Goal: Task Accomplishment & Management: Manage account settings

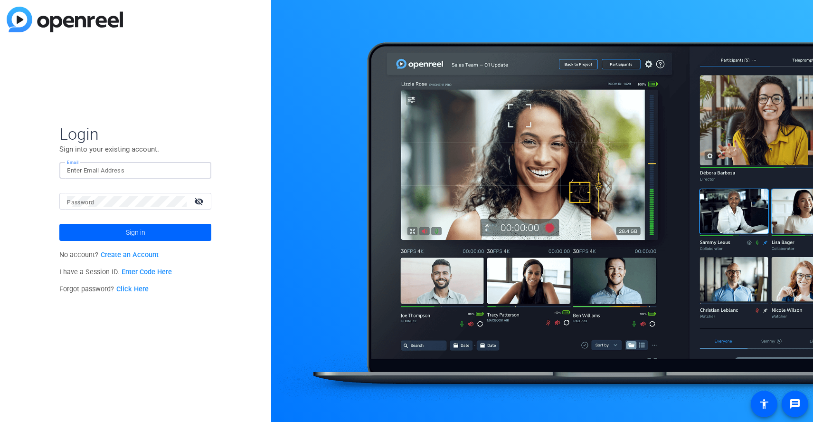
click at [160, 174] on input "Email" at bounding box center [135, 170] width 137 height 11
click at [126, 257] on link "Create an Account" at bounding box center [130, 255] width 58 height 8
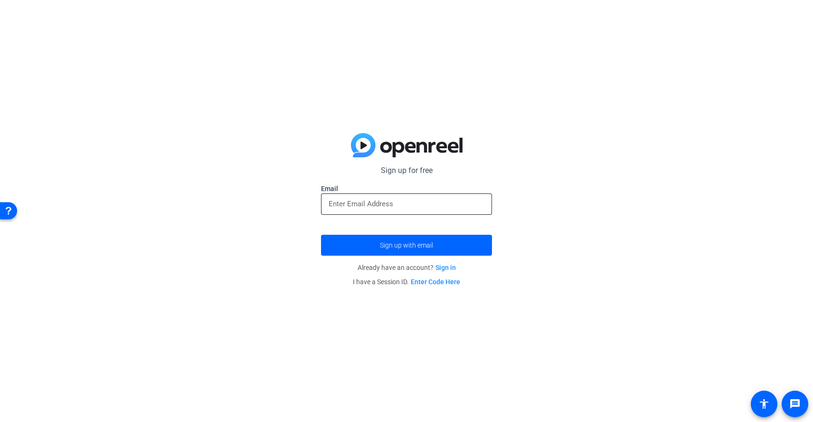
click at [339, 197] on div at bounding box center [407, 203] width 156 height 21
click at [338, 203] on input "email" at bounding box center [407, 203] width 156 height 11
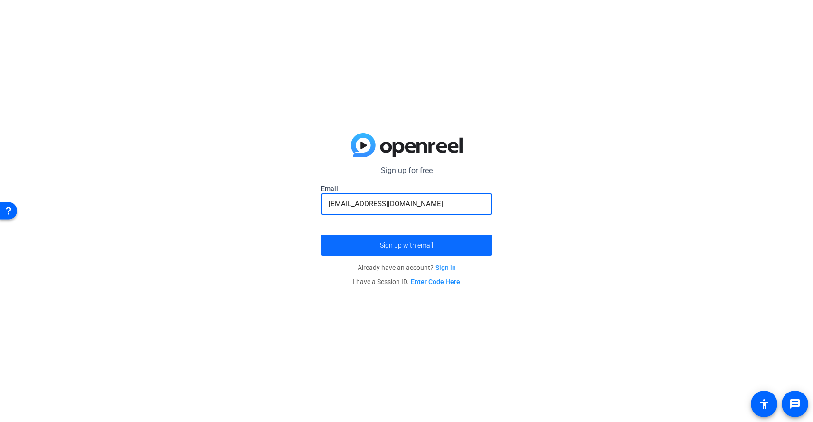
type input "[EMAIL_ADDRESS][DOMAIN_NAME]"
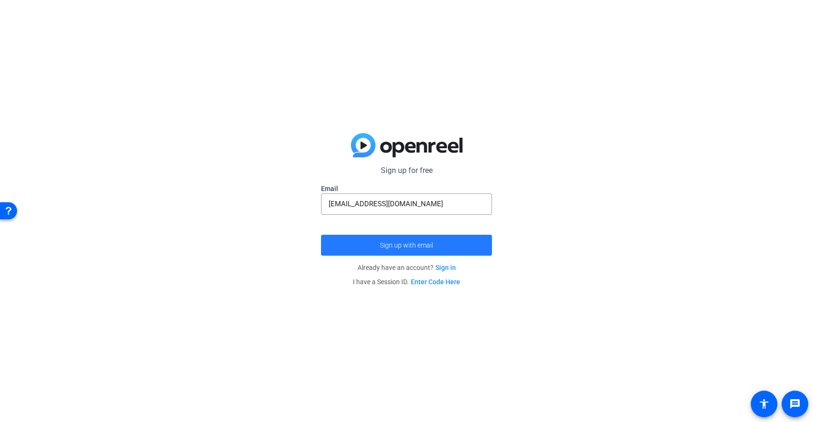
click at [373, 237] on span "submit" at bounding box center [406, 245] width 171 height 23
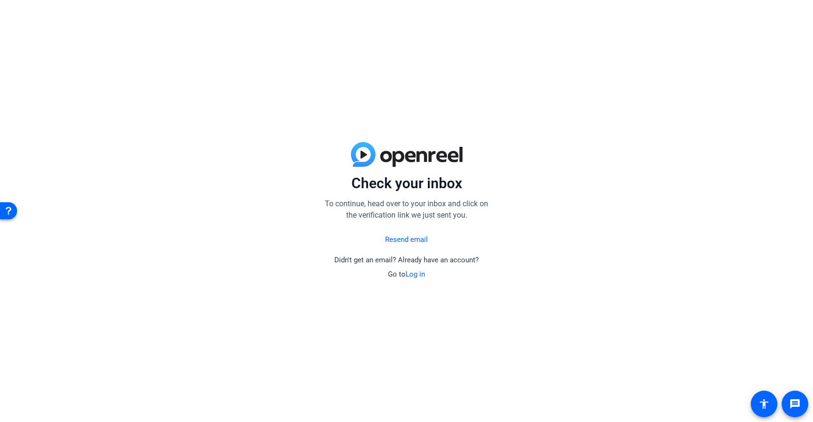
click at [391, 240] on link "Resend email" at bounding box center [406, 239] width 43 height 11
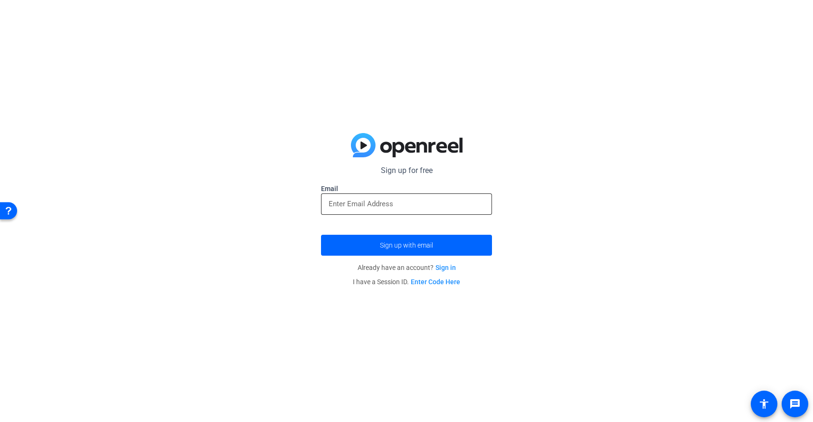
click at [395, 202] on input "email" at bounding box center [407, 203] width 156 height 11
click at [406, 221] on div at bounding box center [406, 220] width 171 height 10
click at [406, 208] on input "email" at bounding box center [407, 203] width 156 height 11
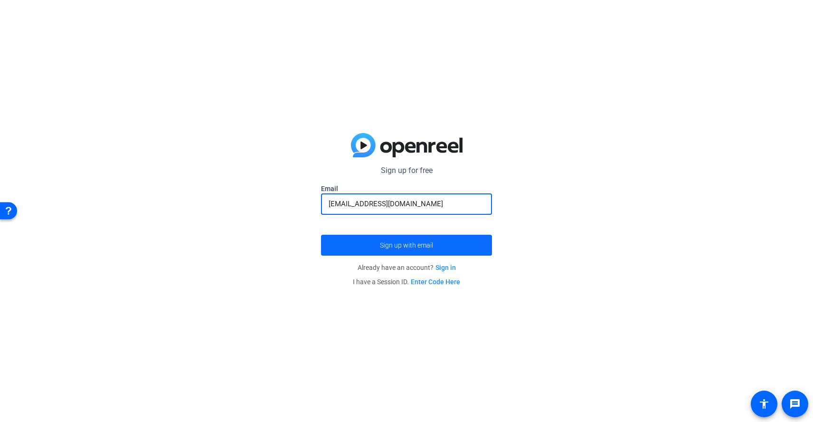
type input "[EMAIL_ADDRESS][DOMAIN_NAME]"
click at [360, 248] on span "submit" at bounding box center [406, 245] width 171 height 23
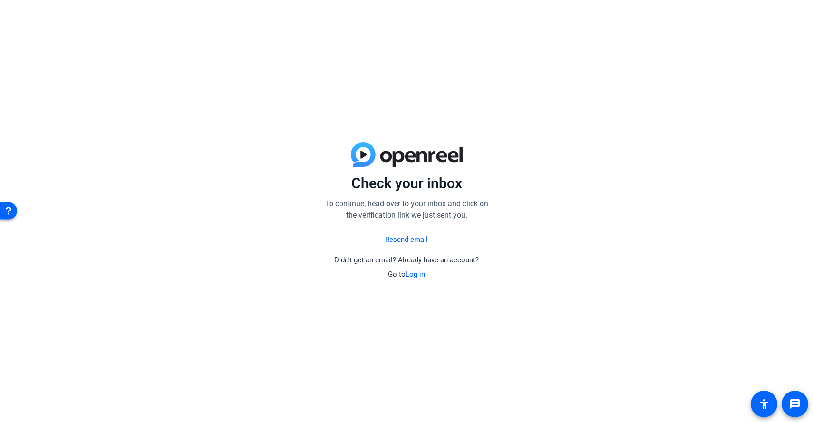
click at [420, 278] on p "Go to Log in" at bounding box center [406, 274] width 37 height 11
click at [416, 275] on link "Log in" at bounding box center [415, 274] width 19 height 9
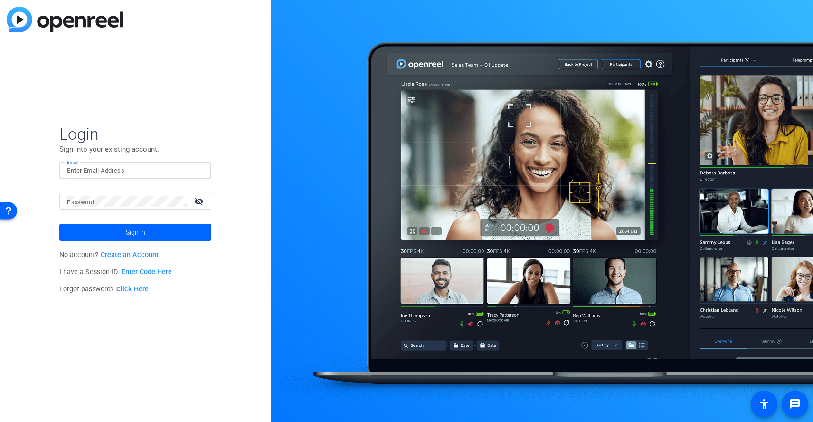
click at [171, 165] on input "Email" at bounding box center [135, 170] width 137 height 11
click at [169, 171] on input "Email" at bounding box center [135, 170] width 137 height 11
type input "[EMAIL_ADDRESS][DOMAIN_NAME]"
click at [135, 232] on button "Sign in" at bounding box center [135, 232] width 152 height 17
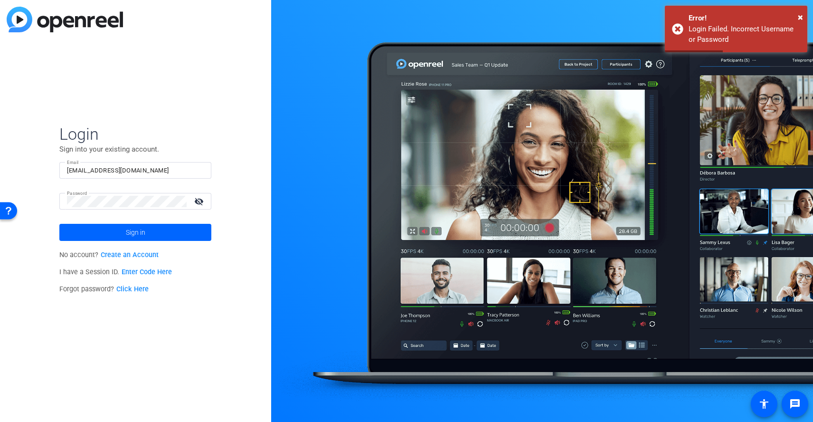
click at [126, 288] on link "Click Here" at bounding box center [132, 289] width 32 height 8
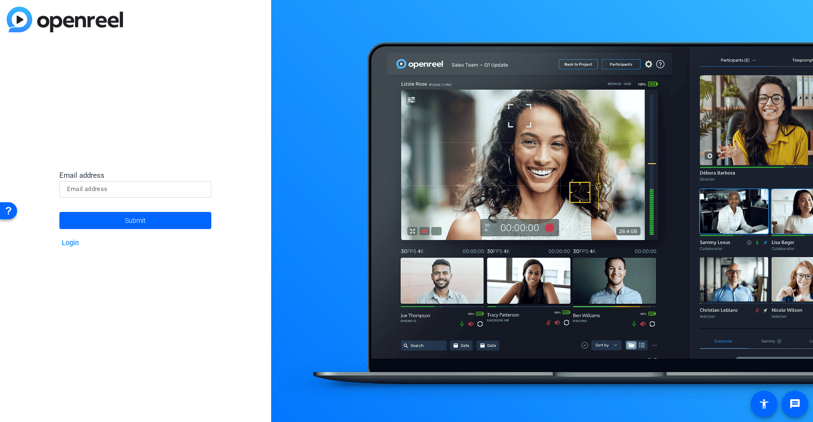
click at [111, 189] on input at bounding box center [135, 188] width 137 height 11
type input "[EMAIL_ADDRESS][DOMAIN_NAME]"
click at [115, 225] on span at bounding box center [135, 220] width 152 height 23
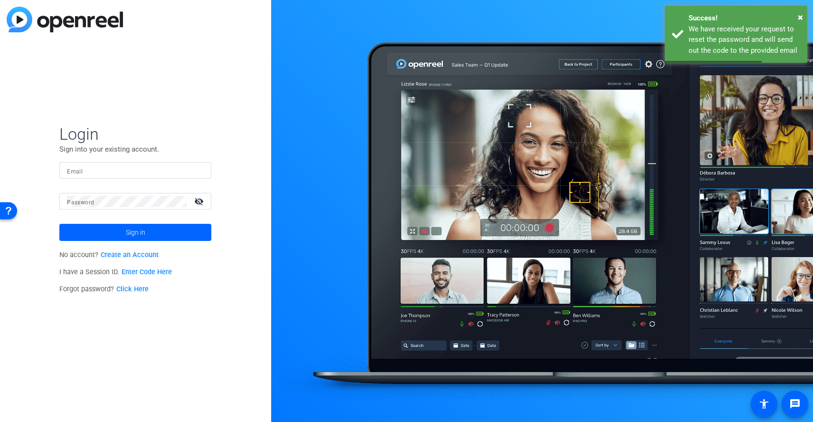
click at [233, 298] on div "Login Sign into your existing account. Email Password visibility_off Sign in No…" at bounding box center [135, 211] width 271 height 422
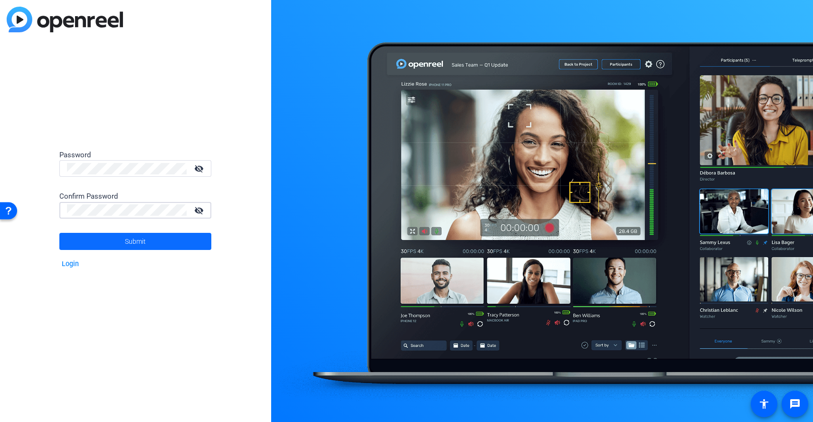
click at [99, 237] on span at bounding box center [135, 241] width 152 height 23
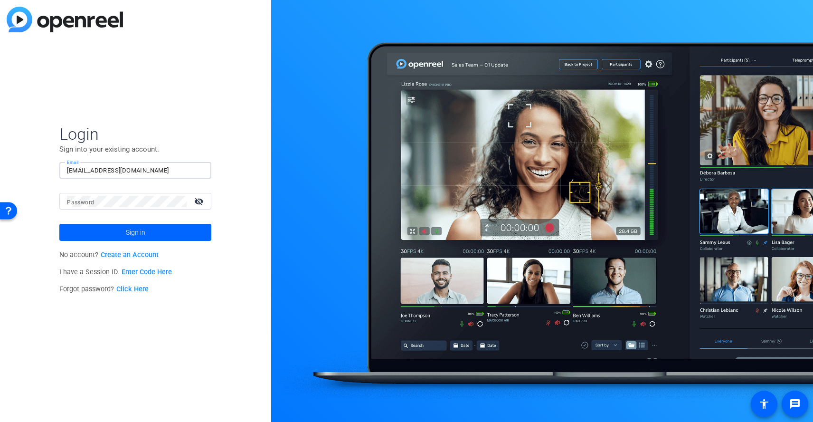
type input "[EMAIL_ADDRESS][DOMAIN_NAME]"
click at [102, 237] on span at bounding box center [135, 232] width 152 height 23
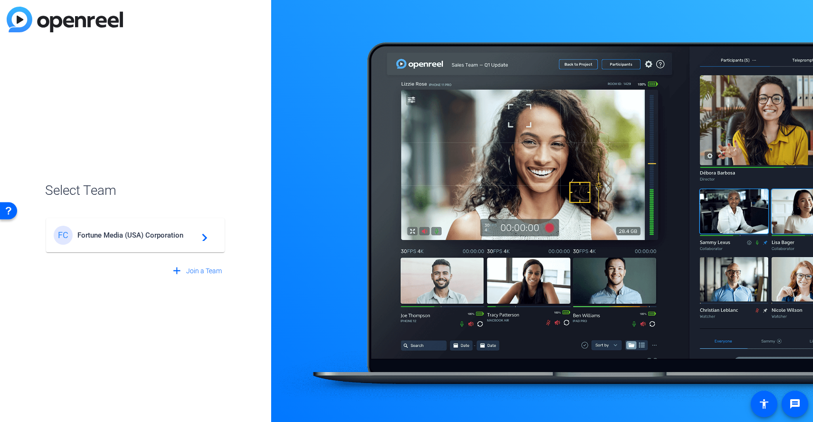
click at [124, 243] on div "FC Fortune Media (USA) Corporation navigate_next" at bounding box center [135, 235] width 163 height 19
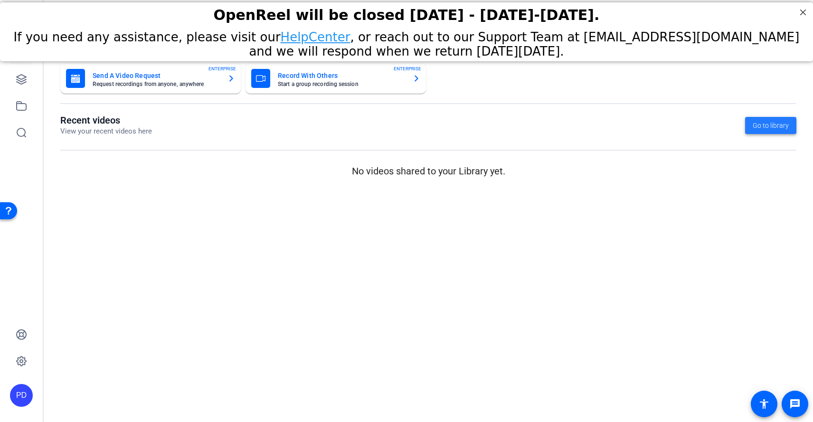
click at [773, 121] on span "Go to library" at bounding box center [771, 126] width 36 height 10
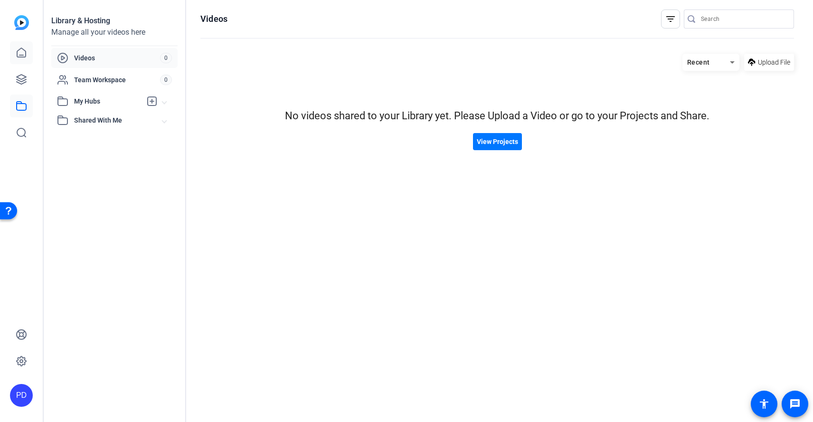
click at [32, 51] on link at bounding box center [21, 52] width 23 height 23
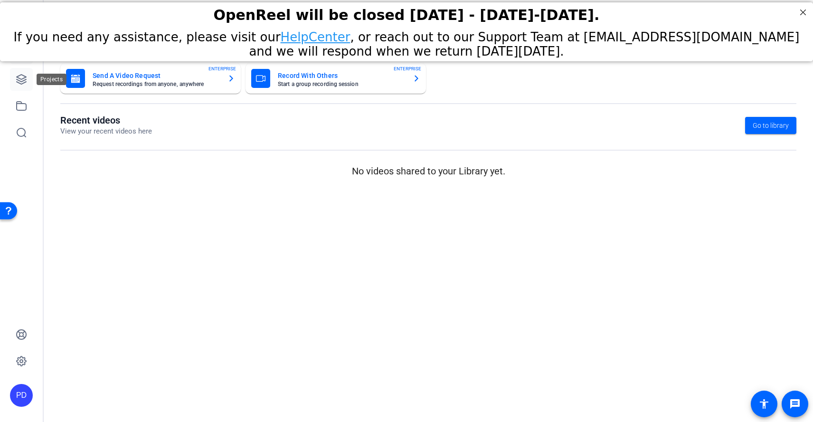
click at [23, 74] on icon at bounding box center [21, 79] width 11 height 11
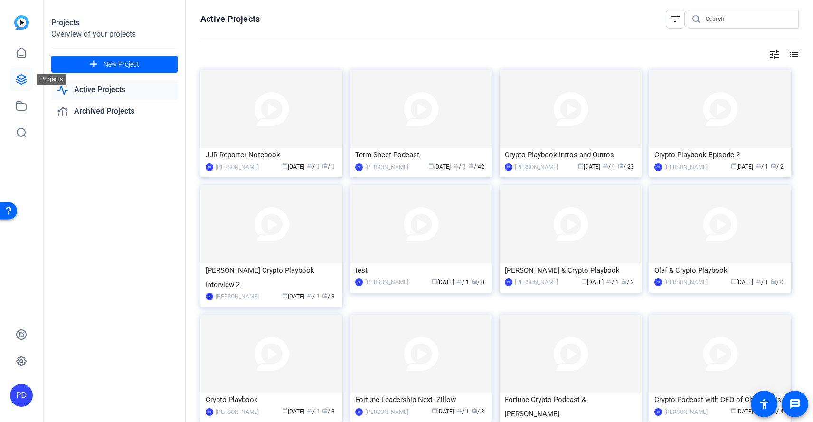
click at [28, 84] on link at bounding box center [21, 79] width 23 height 23
click at [19, 54] on icon at bounding box center [21, 52] width 11 height 11
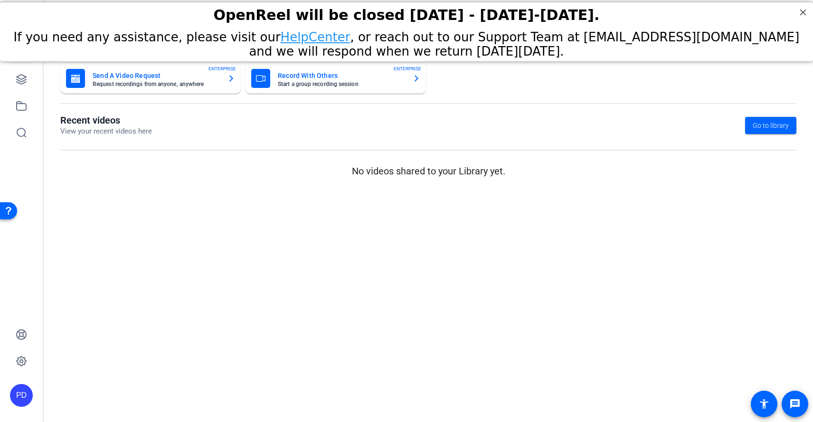
click at [231, 243] on mat-sidenav-content "Dashboard Send A Video Request Request recordings from anyone, anywhere ENTERPR…" at bounding box center [428, 211] width 769 height 422
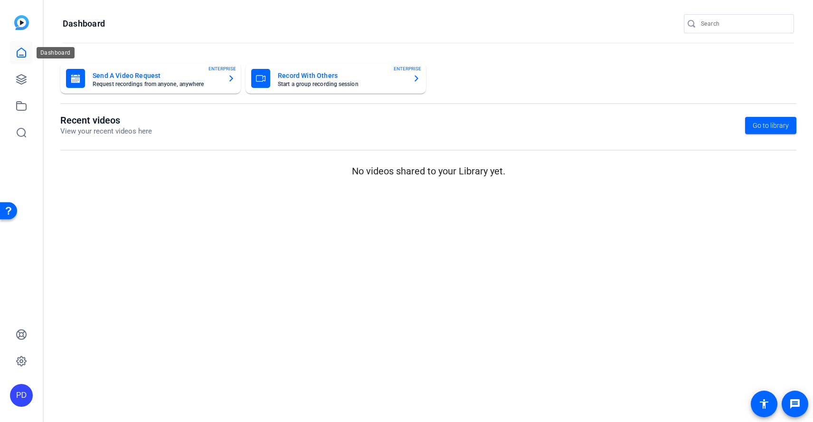
click at [19, 50] on icon at bounding box center [21, 52] width 9 height 9
click at [27, 85] on link at bounding box center [21, 79] width 23 height 23
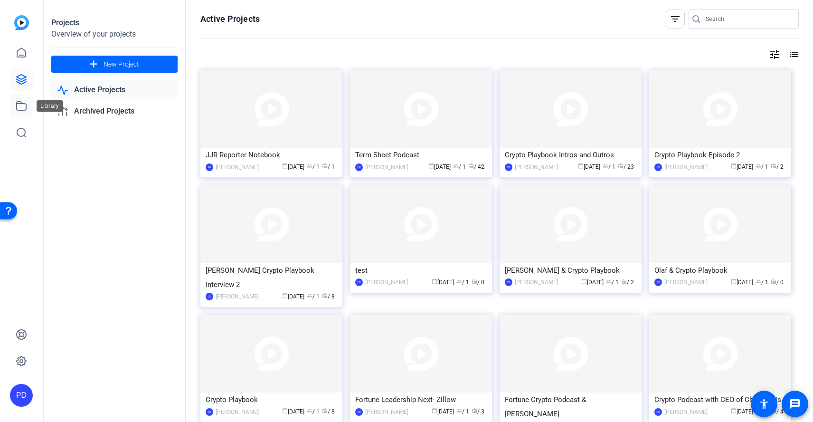
click at [21, 108] on icon at bounding box center [21, 105] width 11 height 11
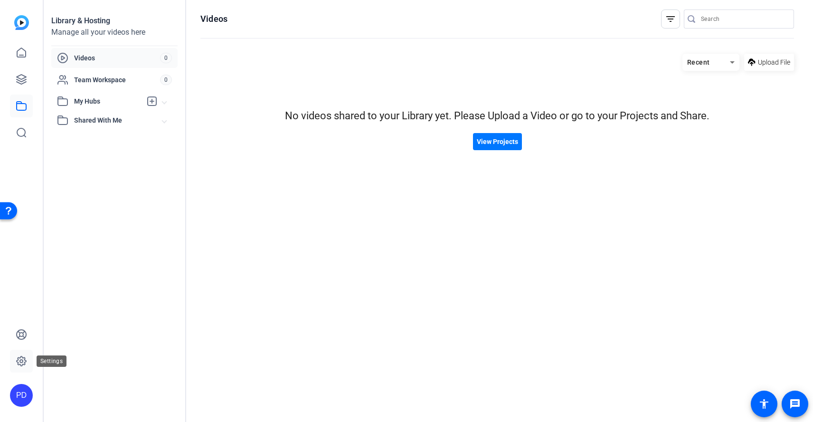
click at [21, 367] on link at bounding box center [21, 361] width 23 height 23
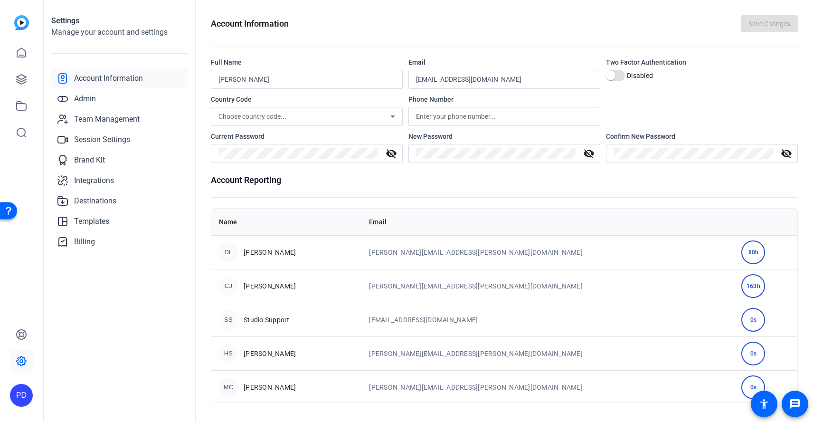
click at [741, 254] on div "80h" at bounding box center [753, 252] width 24 height 24
click at [96, 101] on link "Admin" at bounding box center [119, 98] width 136 height 19
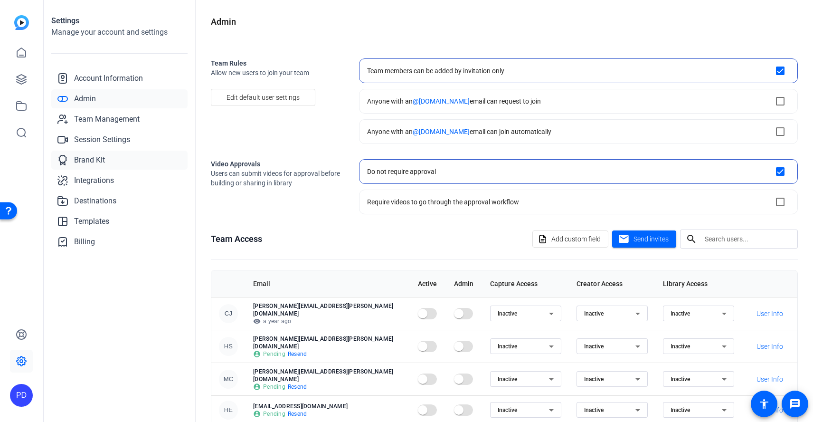
click at [171, 161] on link "Brand Kit" at bounding box center [119, 160] width 136 height 19
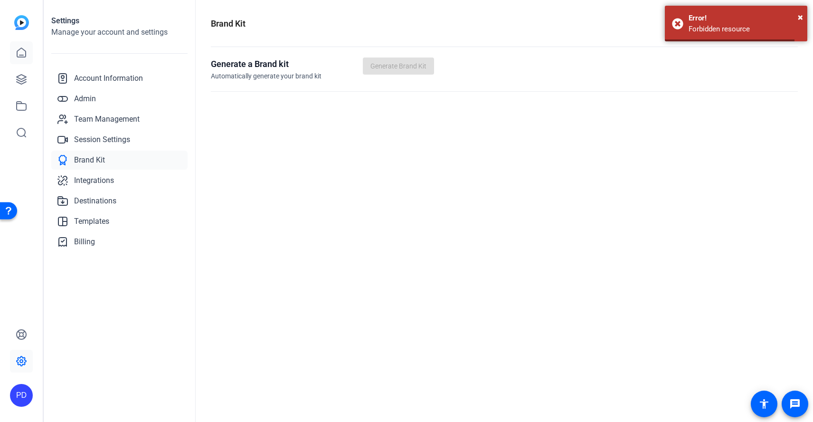
click at [27, 56] on icon at bounding box center [21, 52] width 11 height 11
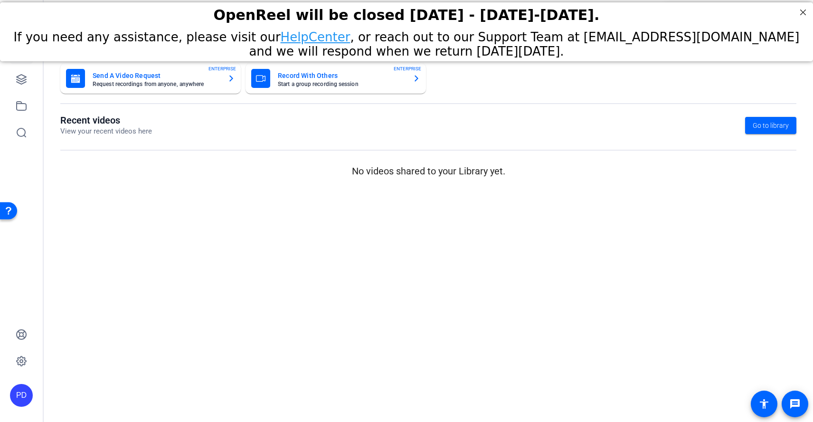
click at [23, 56] on div "If you need any assistance, please visit our HelpCenter , or reach out to our S…" at bounding box center [406, 44] width 789 height 28
